Goal: Task Accomplishment & Management: Manage account settings

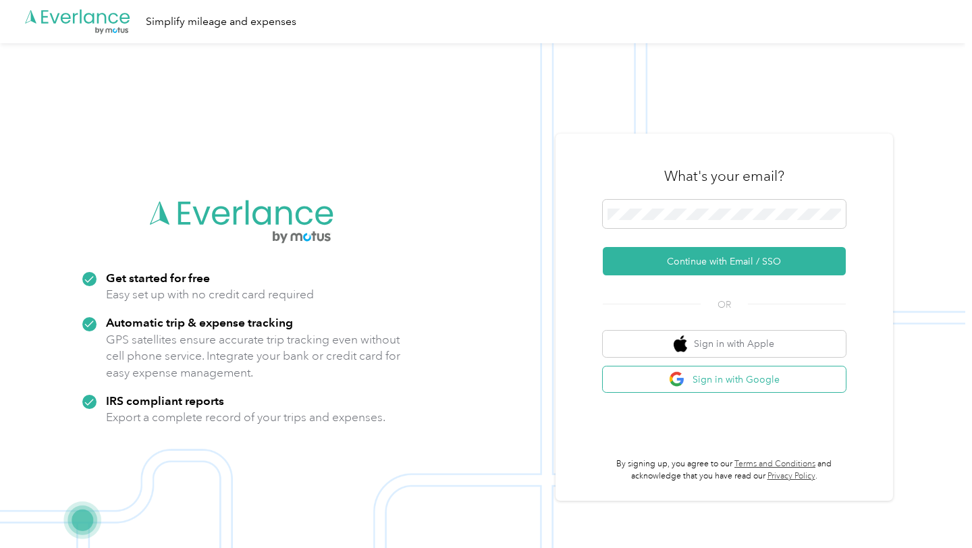
click at [764, 385] on button "Sign in with Google" at bounding box center [724, 380] width 243 height 26
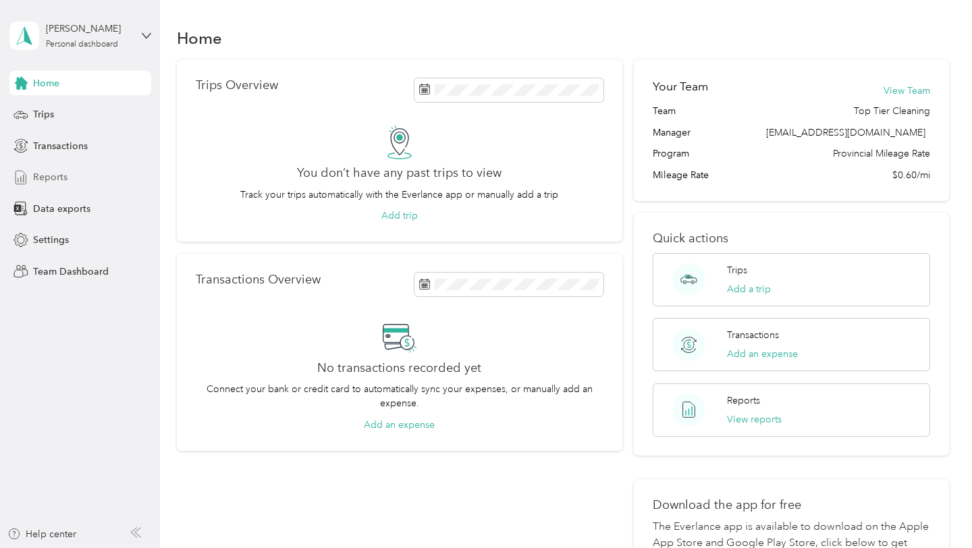
click at [49, 180] on span "Reports" at bounding box center [50, 177] width 34 height 14
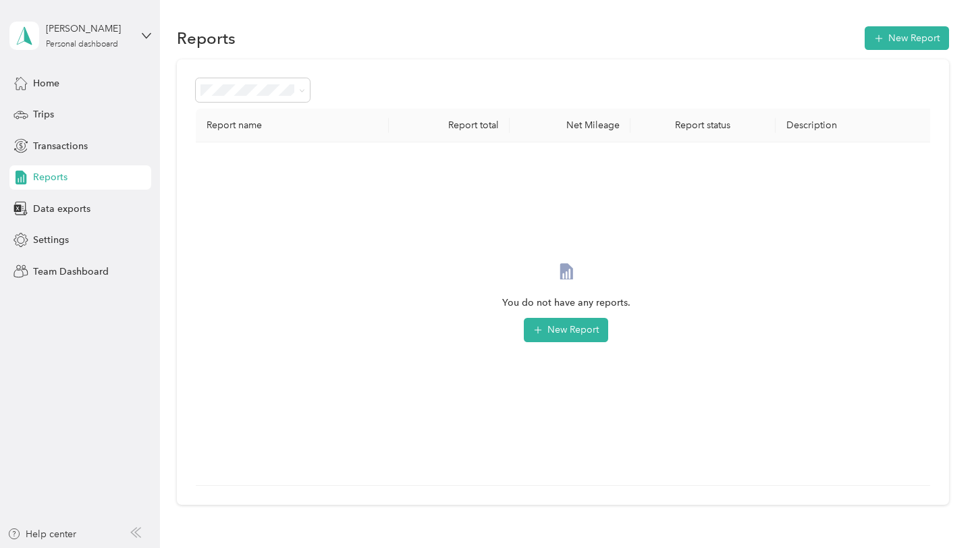
click at [257, 105] on div "Report name Report total Net Mileage Report status Description You do not have …" at bounding box center [563, 282] width 772 height 446
click at [346, 107] on div "Report name Report total Net Mileage Report status Description You do not have …" at bounding box center [563, 282] width 772 height 446
click at [89, 275] on span "Team Dashboard" at bounding box center [71, 272] width 76 height 14
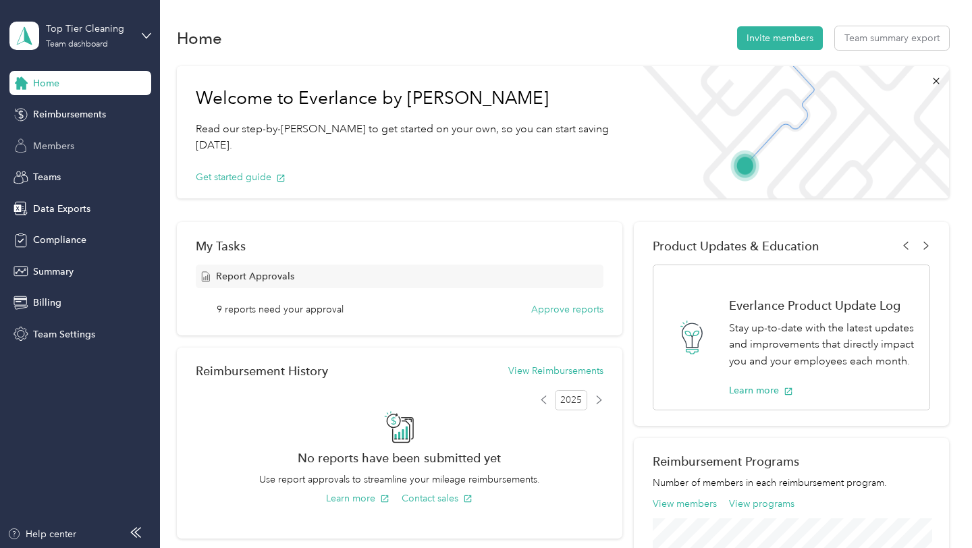
click at [50, 149] on span "Members" at bounding box center [53, 146] width 41 height 14
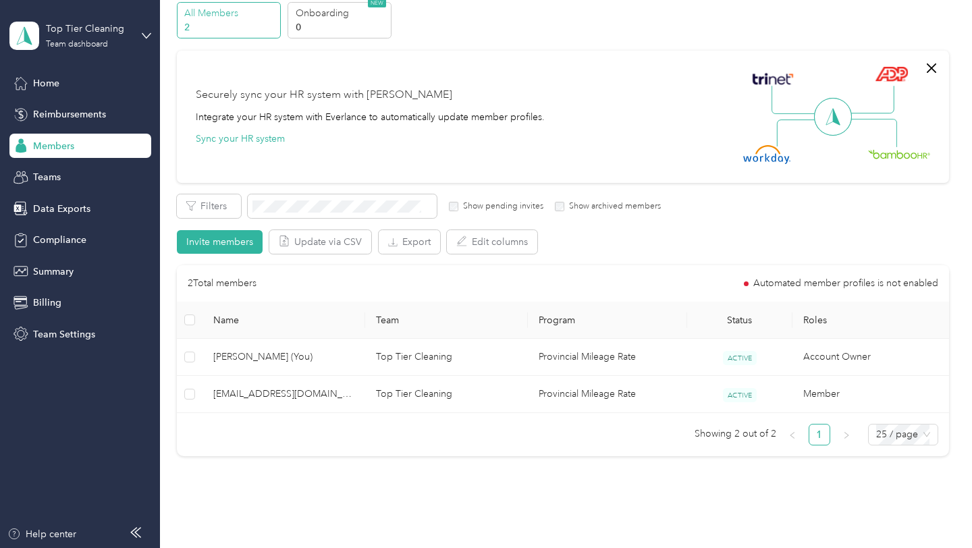
scroll to position [61, 0]
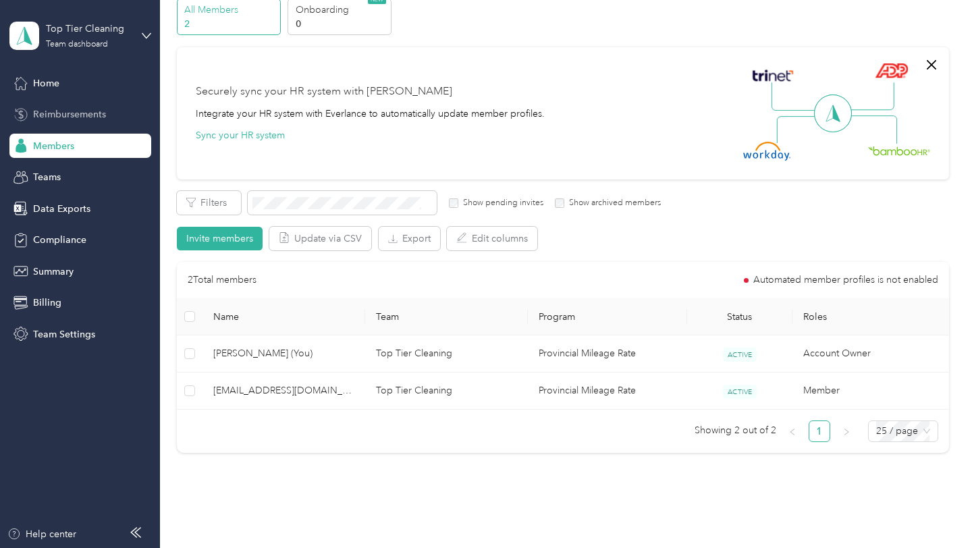
click at [48, 111] on span "Reimbursements" at bounding box center [69, 114] width 73 height 14
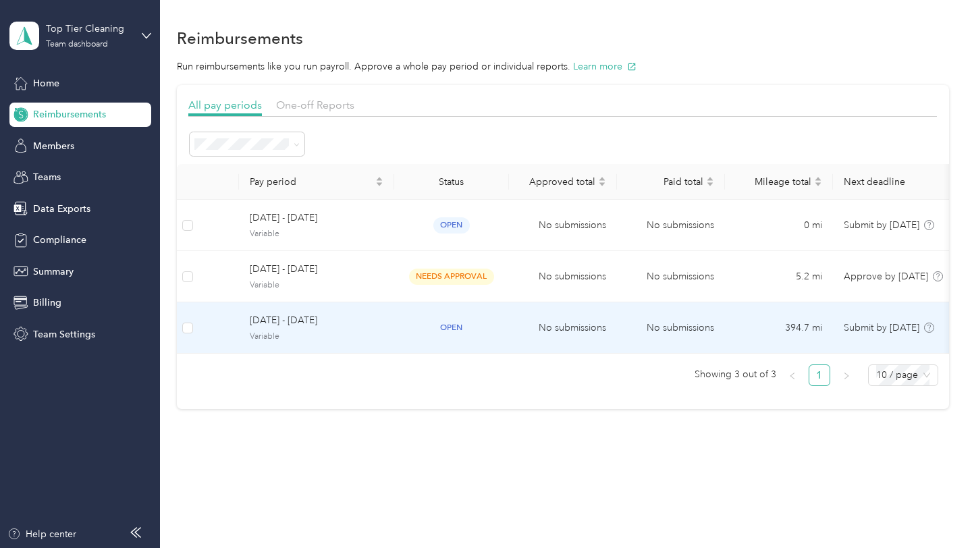
click at [393, 326] on td "[DATE] - [DATE] Variable" at bounding box center [316, 328] width 155 height 51
